Goal: Use online tool/utility: Utilize a website feature to perform a specific function

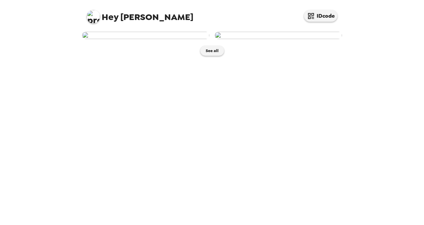
click at [173, 39] on img at bounding box center [145, 35] width 127 height 7
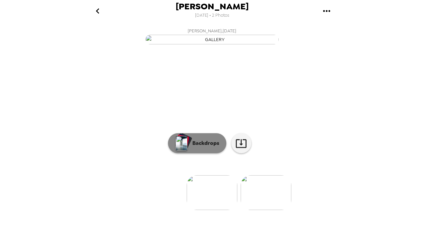
click at [201, 147] on p "Backdrops" at bounding box center [204, 143] width 30 height 8
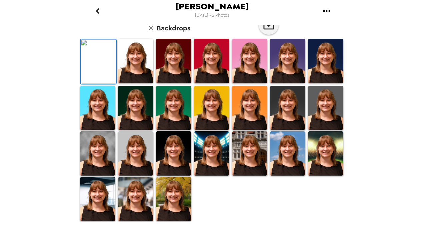
scroll to position [176, 0]
click at [176, 205] on img at bounding box center [173, 199] width 35 height 44
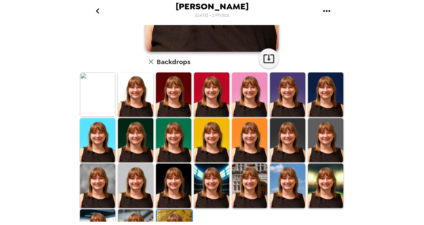
scroll to position [143, 0]
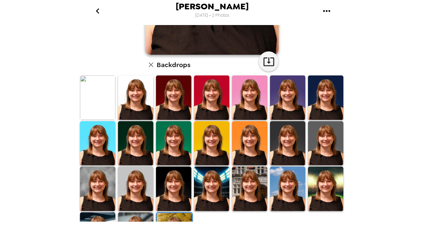
click at [137, 190] on img at bounding box center [135, 188] width 35 height 44
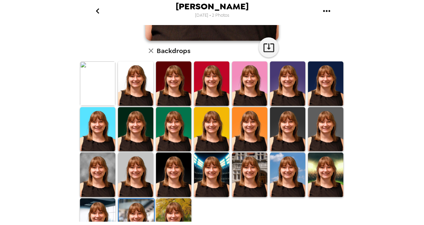
scroll to position [167, 0]
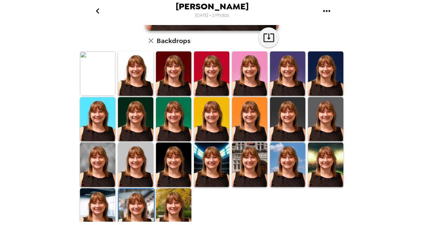
click at [110, 201] on img at bounding box center [97, 210] width 35 height 44
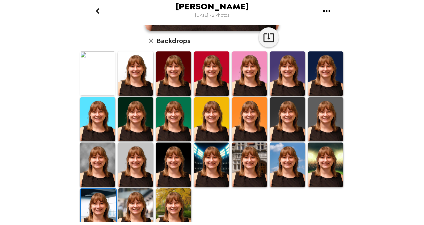
click at [100, 202] on img at bounding box center [98, 211] width 35 height 44
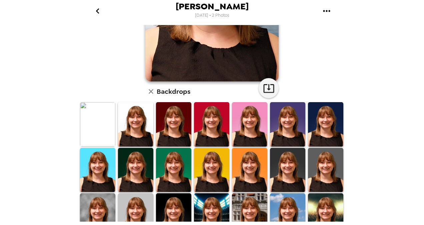
scroll to position [0, 0]
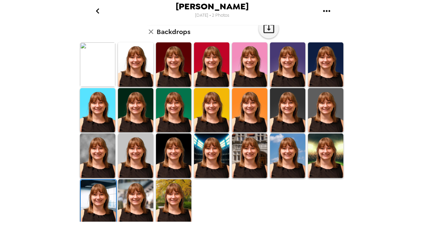
click at [181, 195] on img at bounding box center [173, 201] width 35 height 44
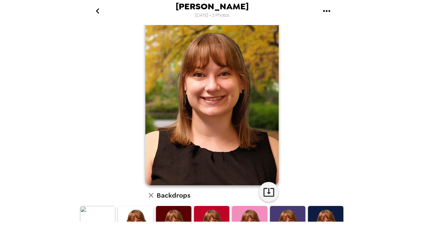
scroll to position [9, 0]
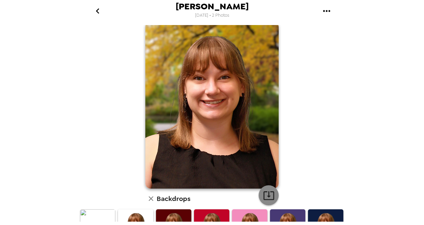
click at [271, 192] on icon "button" at bounding box center [269, 195] width 12 height 12
